Goal: Information Seeking & Learning: Learn about a topic

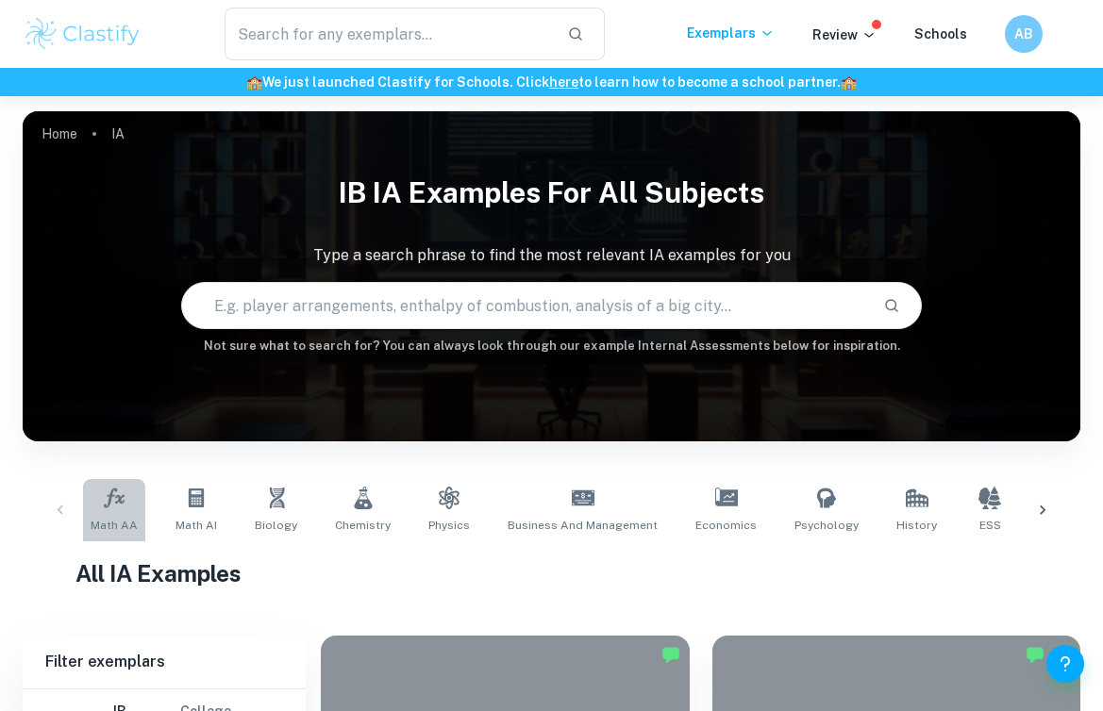
click at [91, 497] on link "Math AA" at bounding box center [114, 510] width 62 height 62
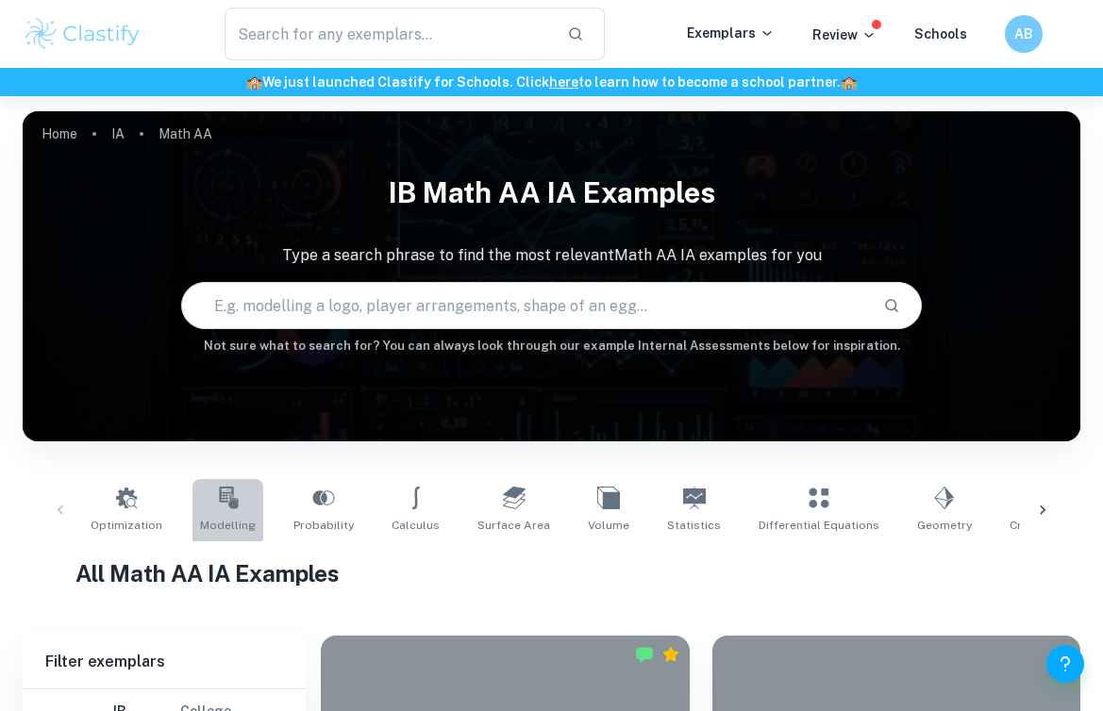
click at [219, 502] on icon at bounding box center [228, 498] width 19 height 23
type input "Modelling"
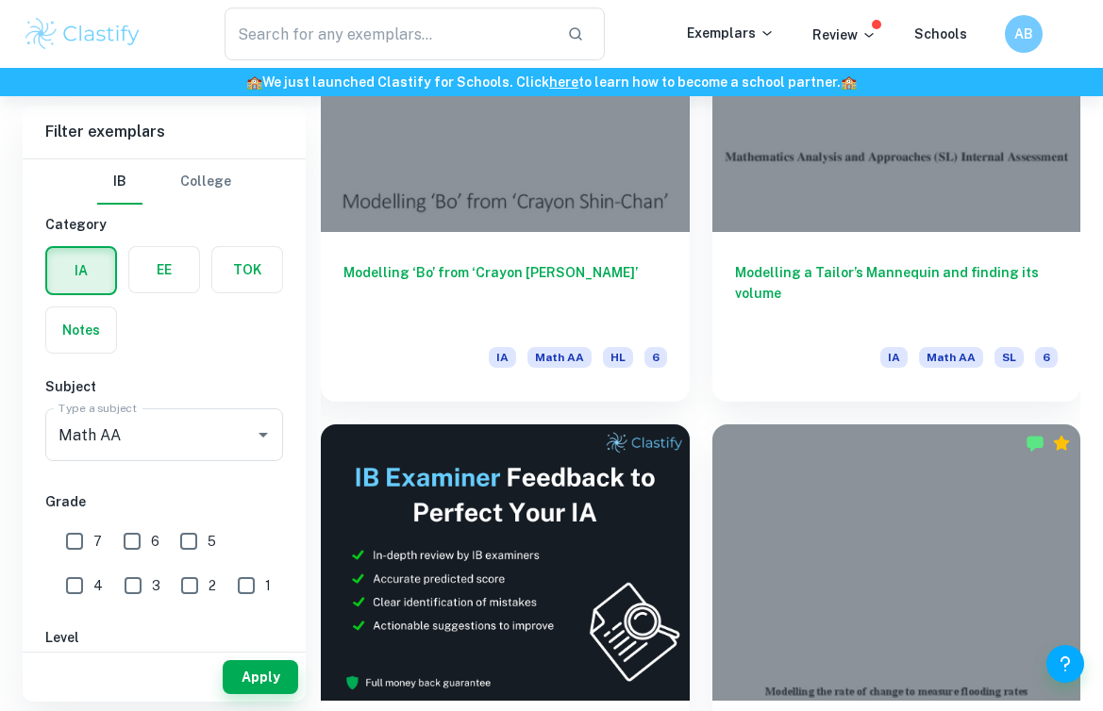
scroll to position [611, 0]
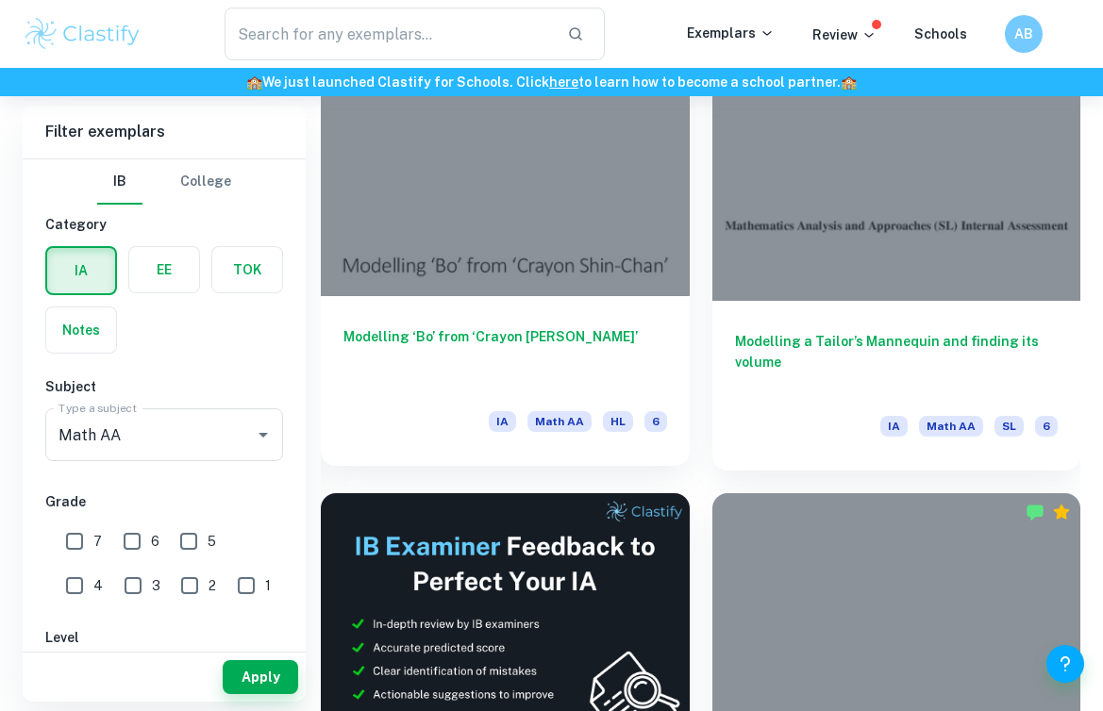
click at [508, 332] on h6 "Modelling ‘Bo’ from ‘Crayon [PERSON_NAME]’" at bounding box center [505, 357] width 324 height 62
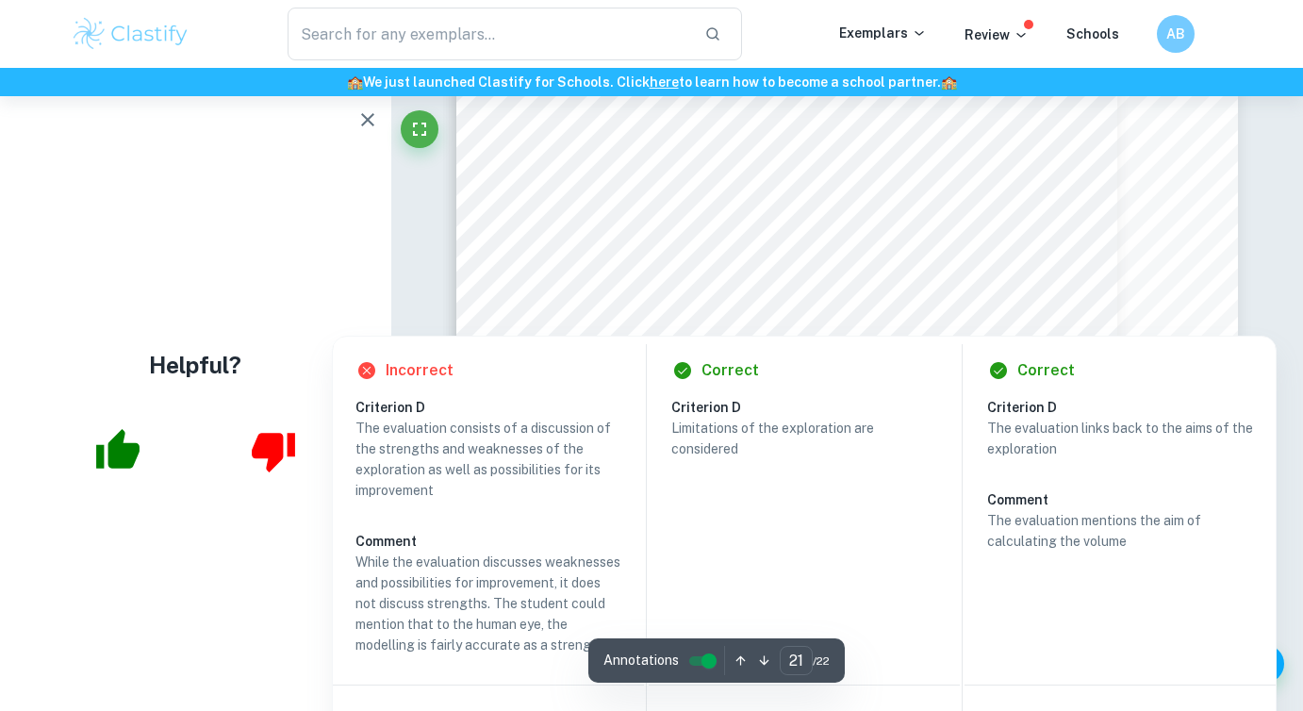
scroll to position [22762, 0]
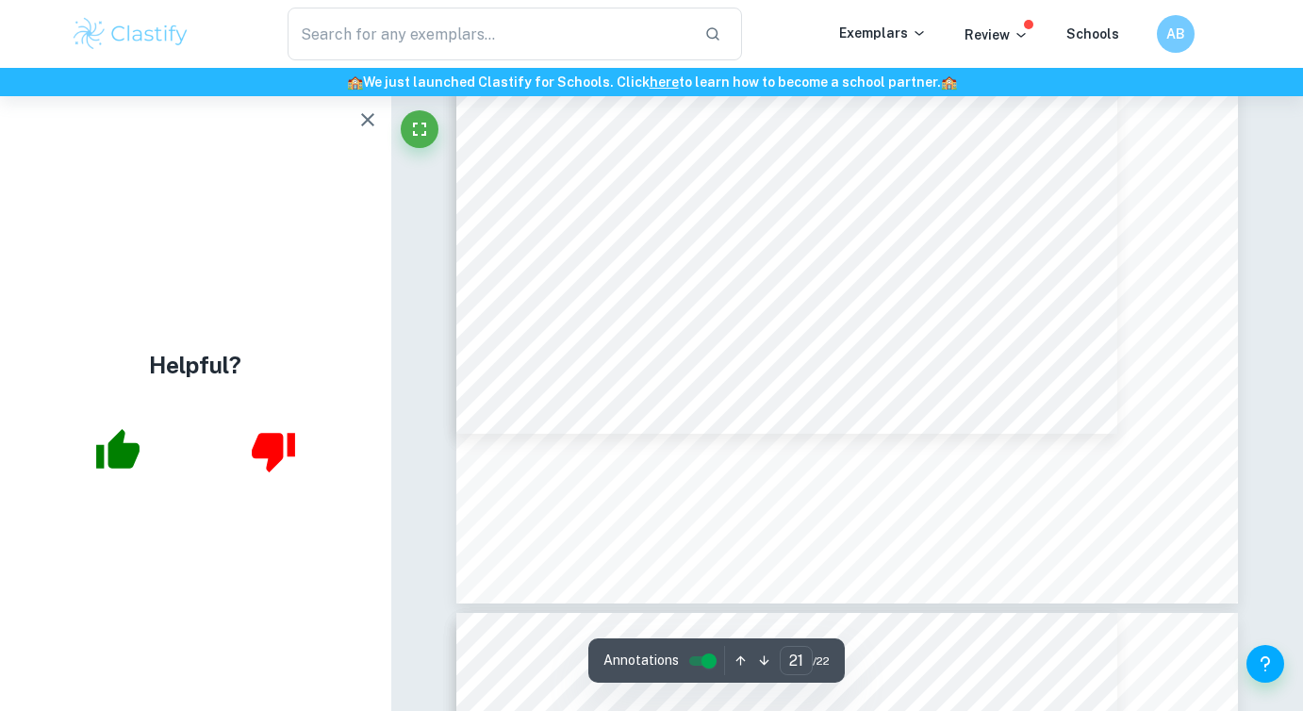
scroll to position [23019, 0]
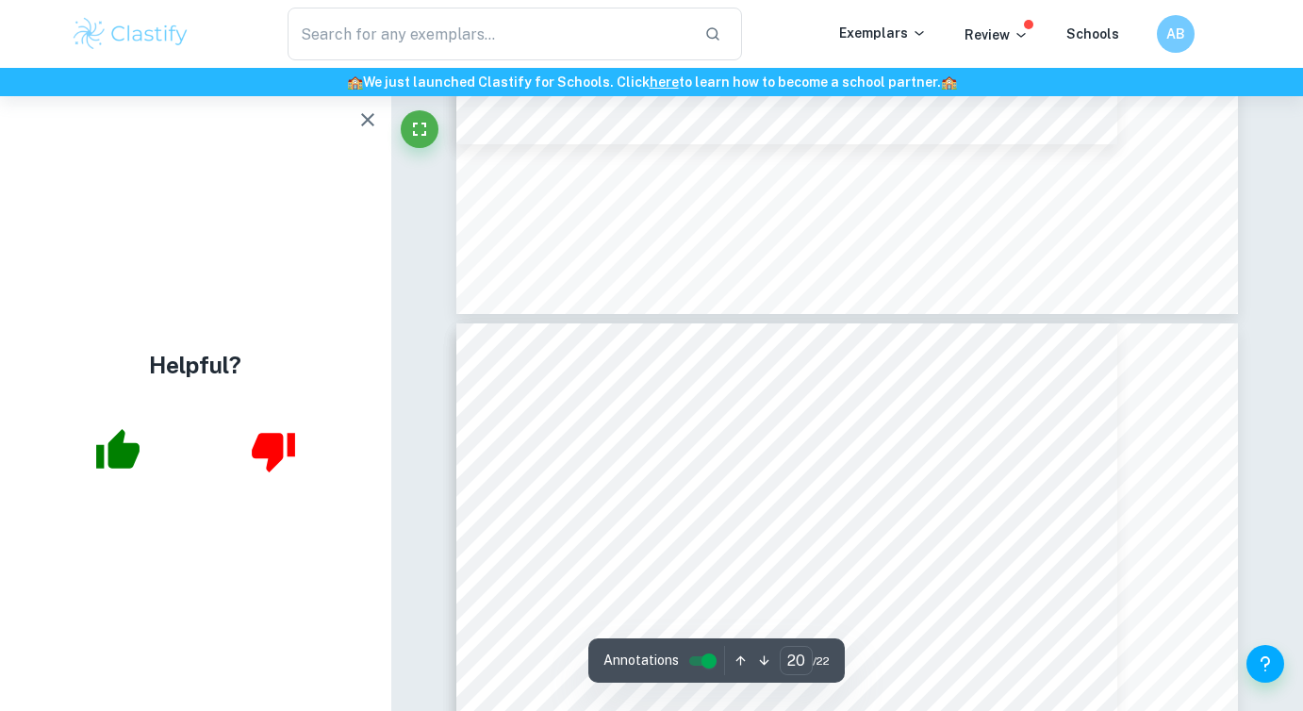
type input "19"
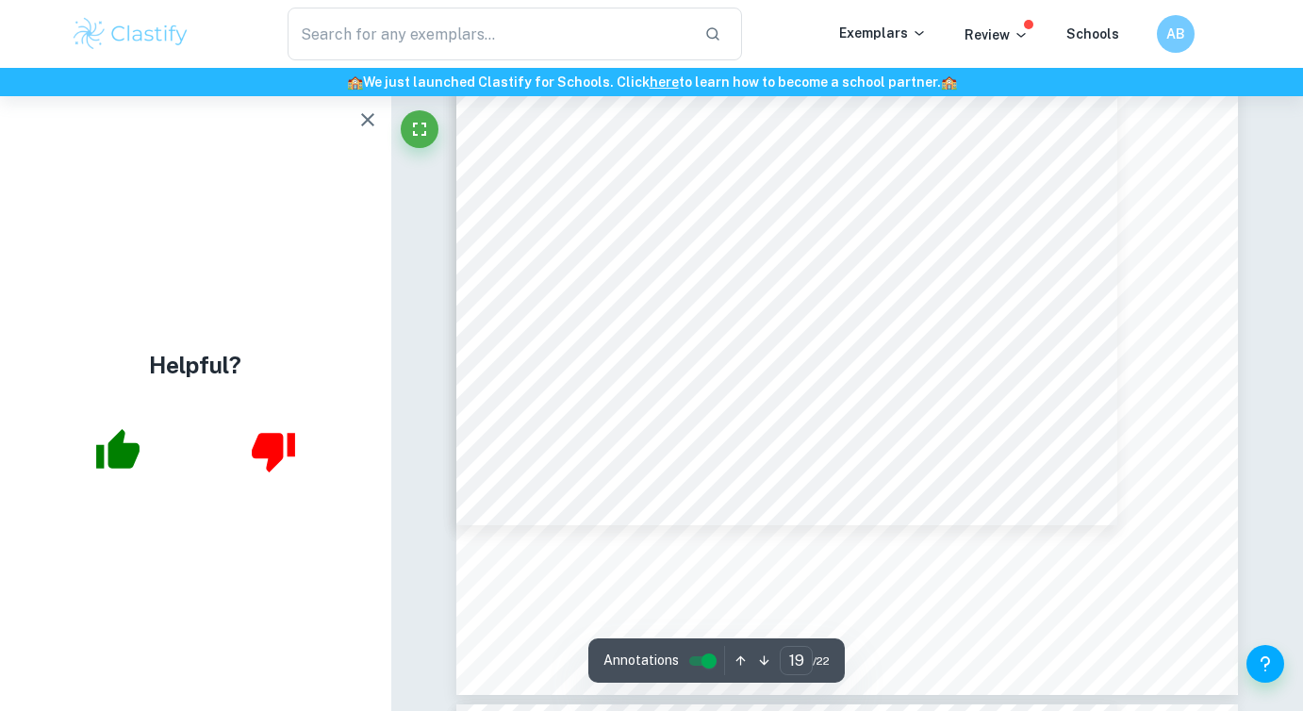
scroll to position [20325, 0]
click at [364, 111] on icon "button" at bounding box center [368, 119] width 23 height 23
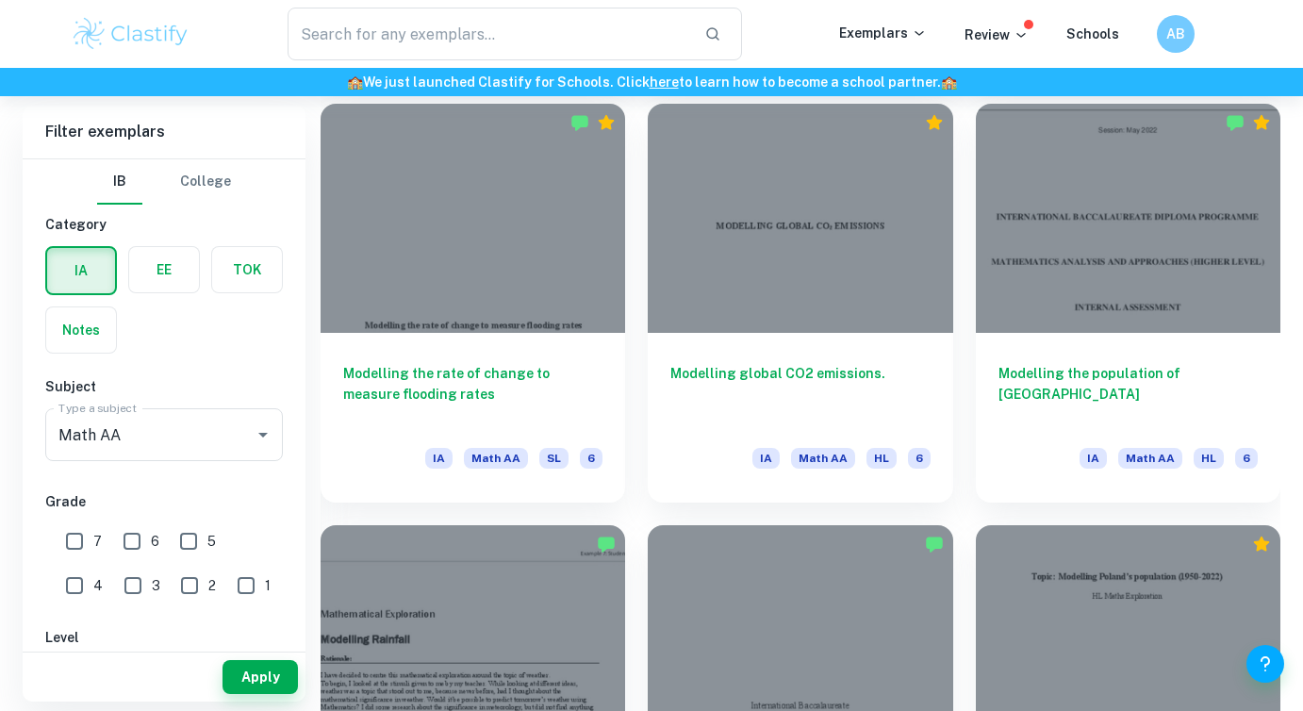
scroll to position [980, 0]
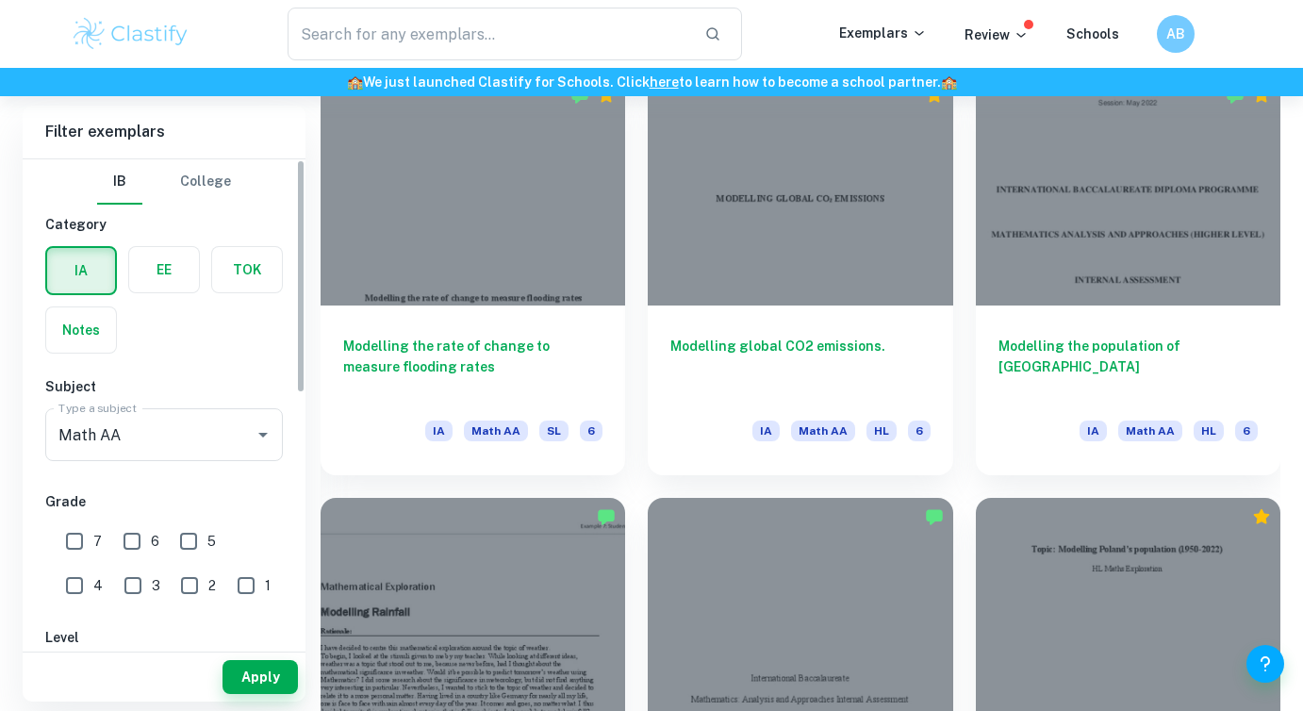
click at [83, 548] on input "7" at bounding box center [75, 542] width 38 height 38
checkbox input "true"
click at [249, 661] on button "Apply" at bounding box center [260, 677] width 75 height 34
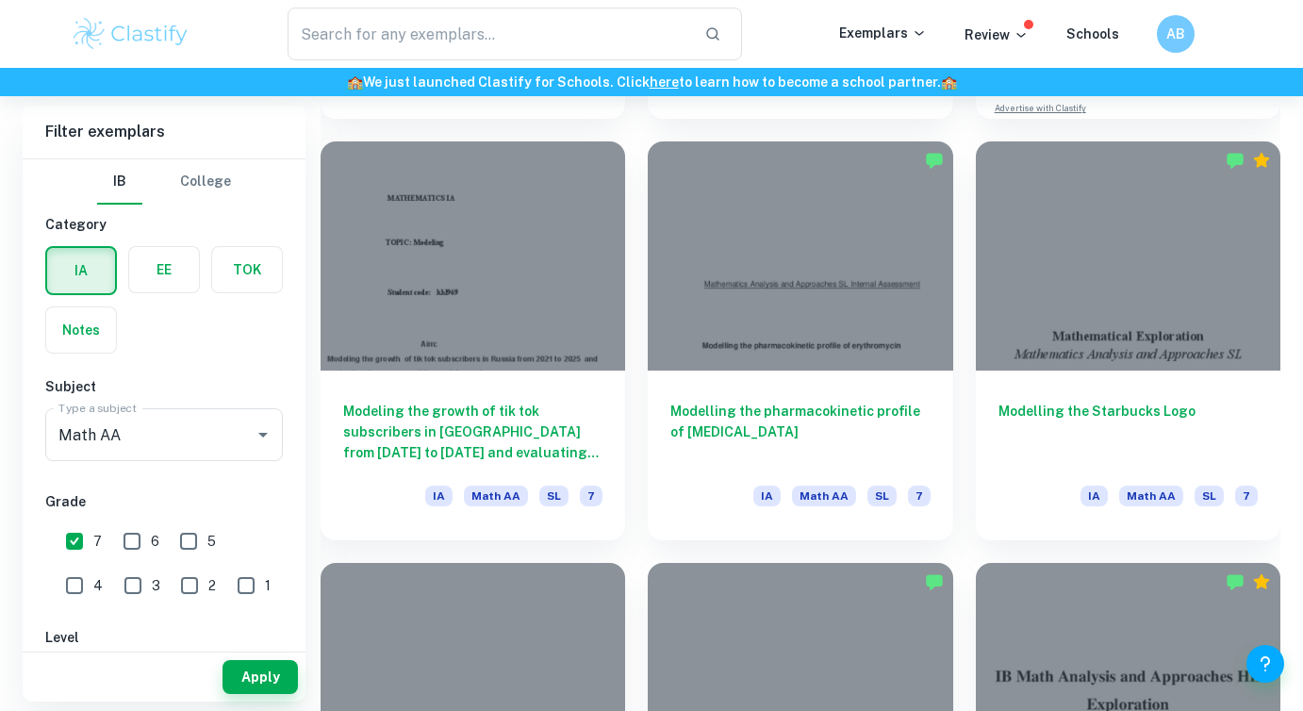
scroll to position [912, 0]
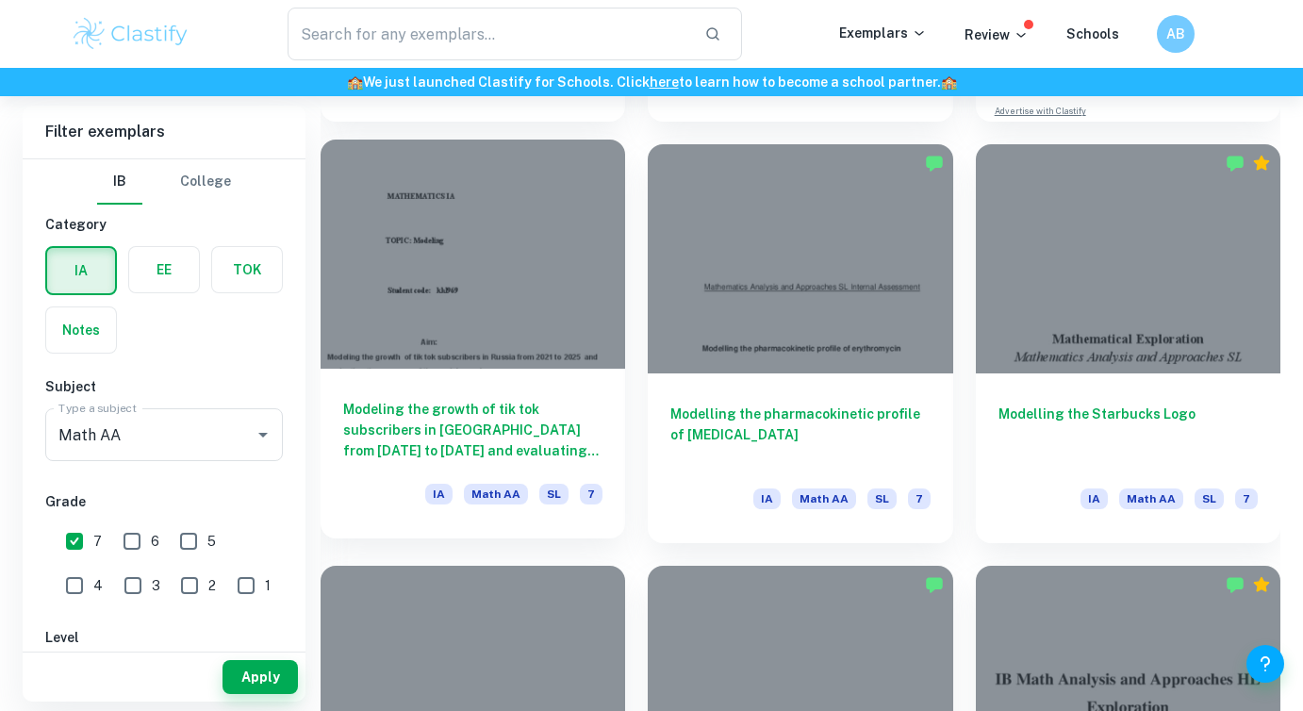
click at [519, 451] on h6 "Modeling the growth of tik tok subscribers in [GEOGRAPHIC_DATA] from [DATE] to …" at bounding box center [472, 430] width 259 height 62
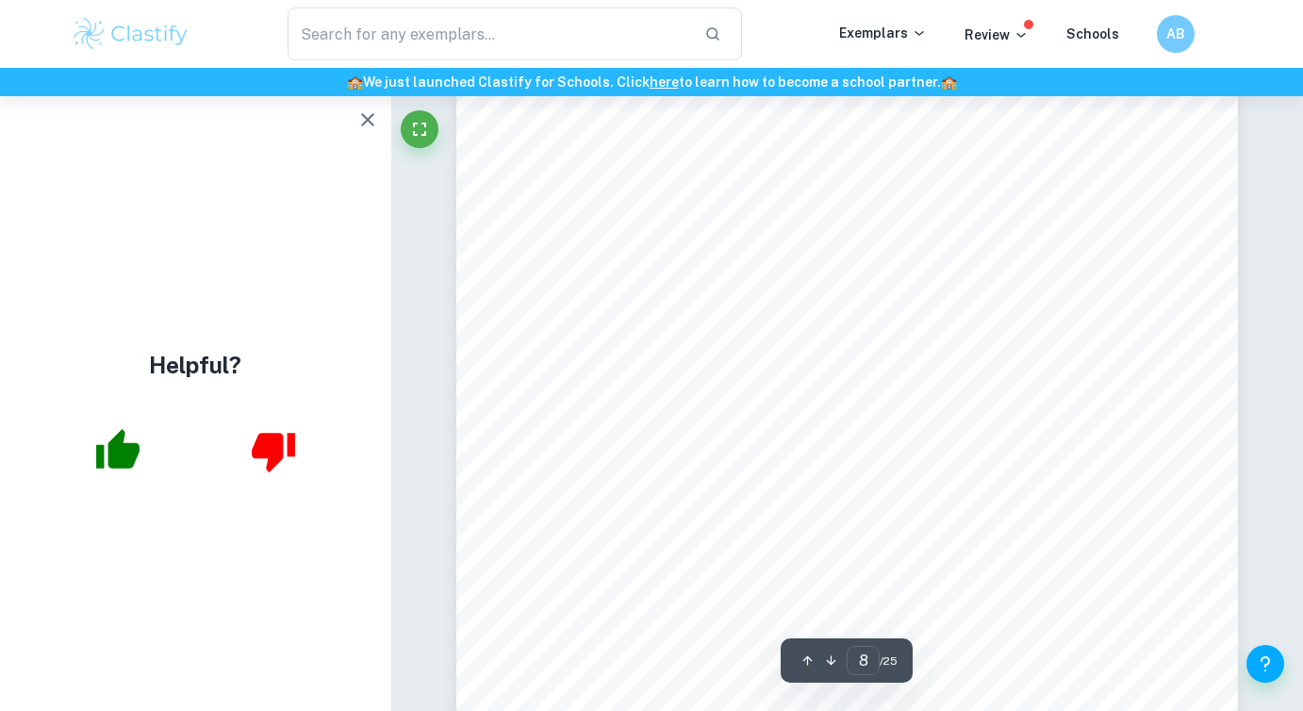
scroll to position [7572, 0]
type input "9"
